Goal: Find specific page/section: Find specific page/section

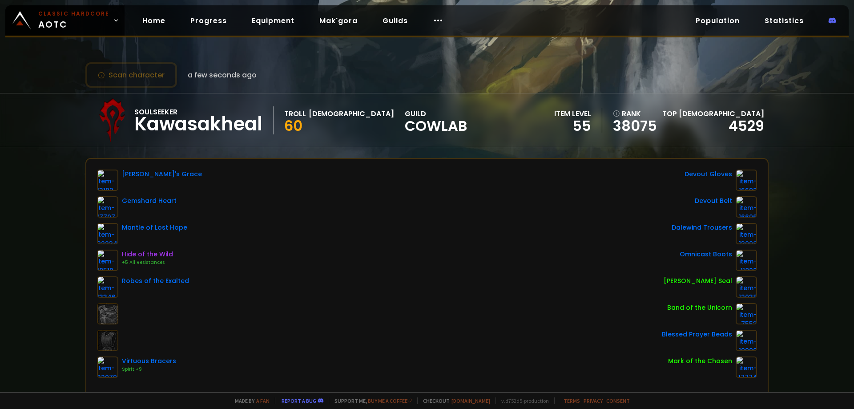
scroll to position [44, 0]
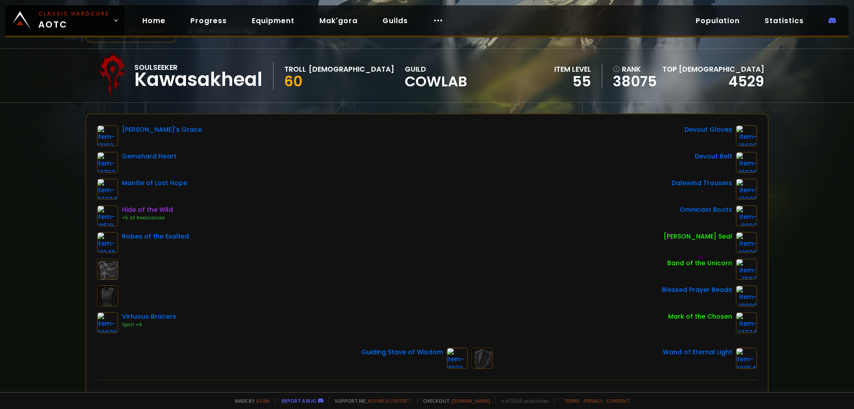
drag, startPoint x: 241, startPoint y: 177, endPoint x: 249, endPoint y: 177, distance: 8.5
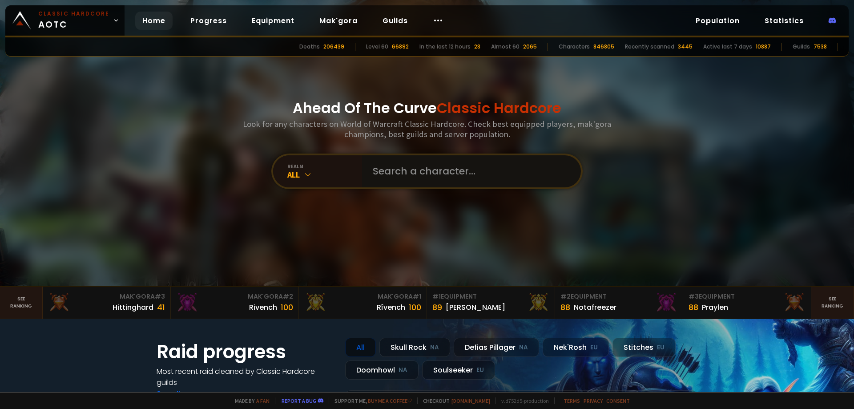
click at [399, 165] on input "text" at bounding box center [468, 171] width 203 height 32
paste input "Lilgoonivert"
type input "Lilgoonivert"
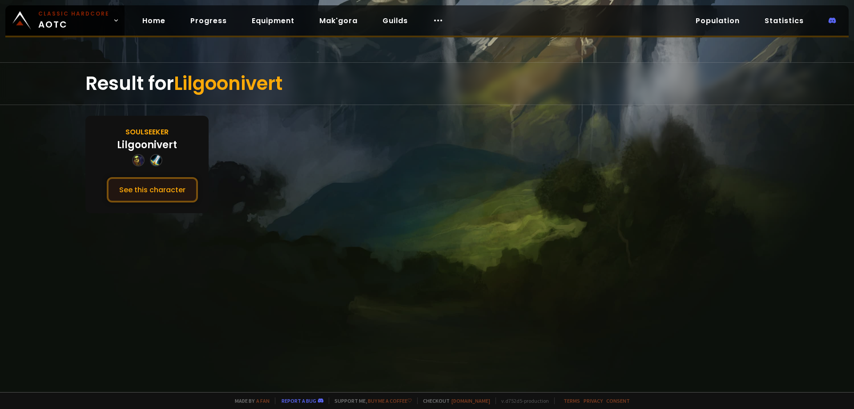
click at [136, 194] on button "See this character" at bounding box center [152, 189] width 91 height 25
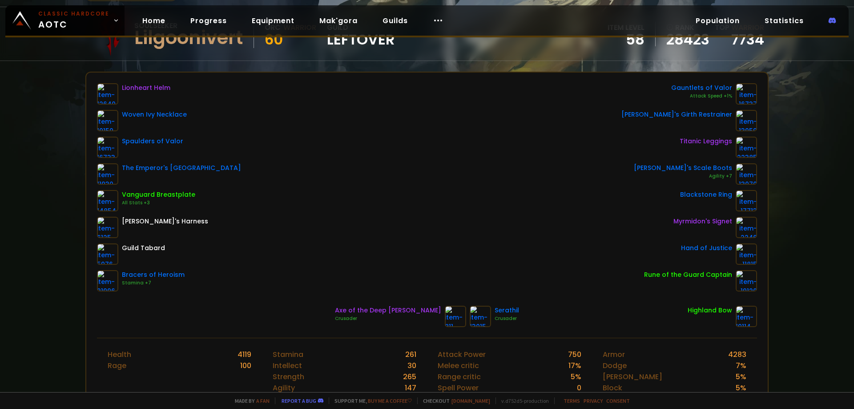
scroll to position [89, 0]
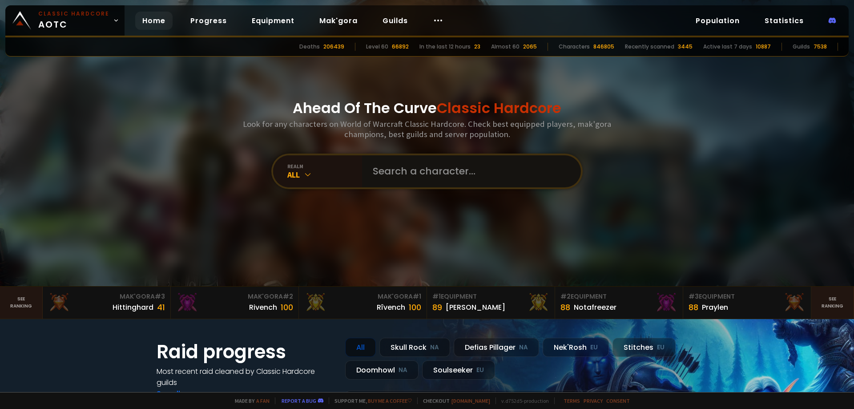
click at [417, 165] on input "text" at bounding box center [468, 171] width 203 height 32
paste input "Vexus"
type input "Vexus"
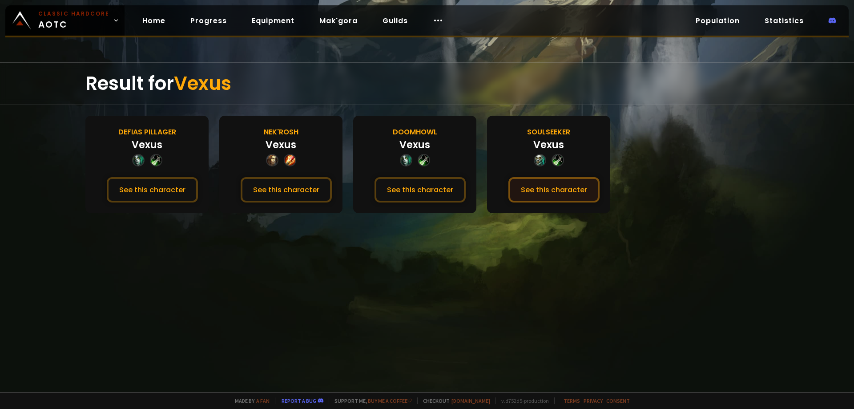
click at [518, 178] on button "See this character" at bounding box center [553, 189] width 91 height 25
